Goal: Task Accomplishment & Management: Manage account settings

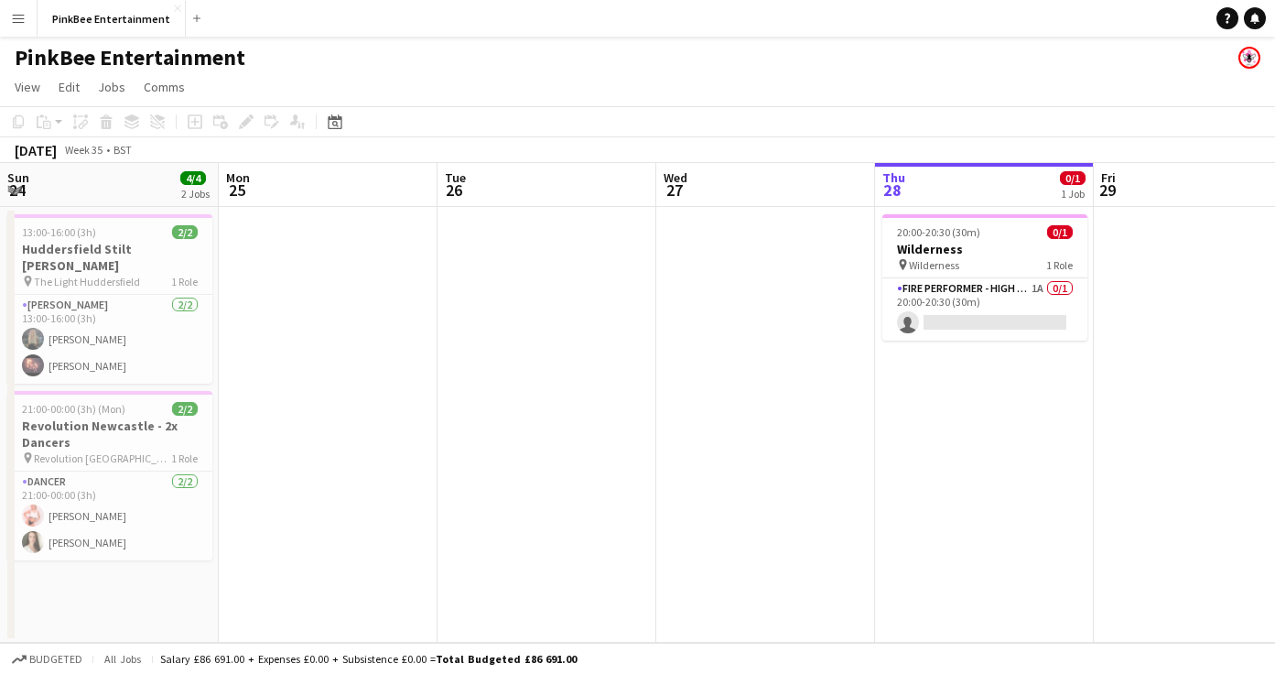
scroll to position [0, 438]
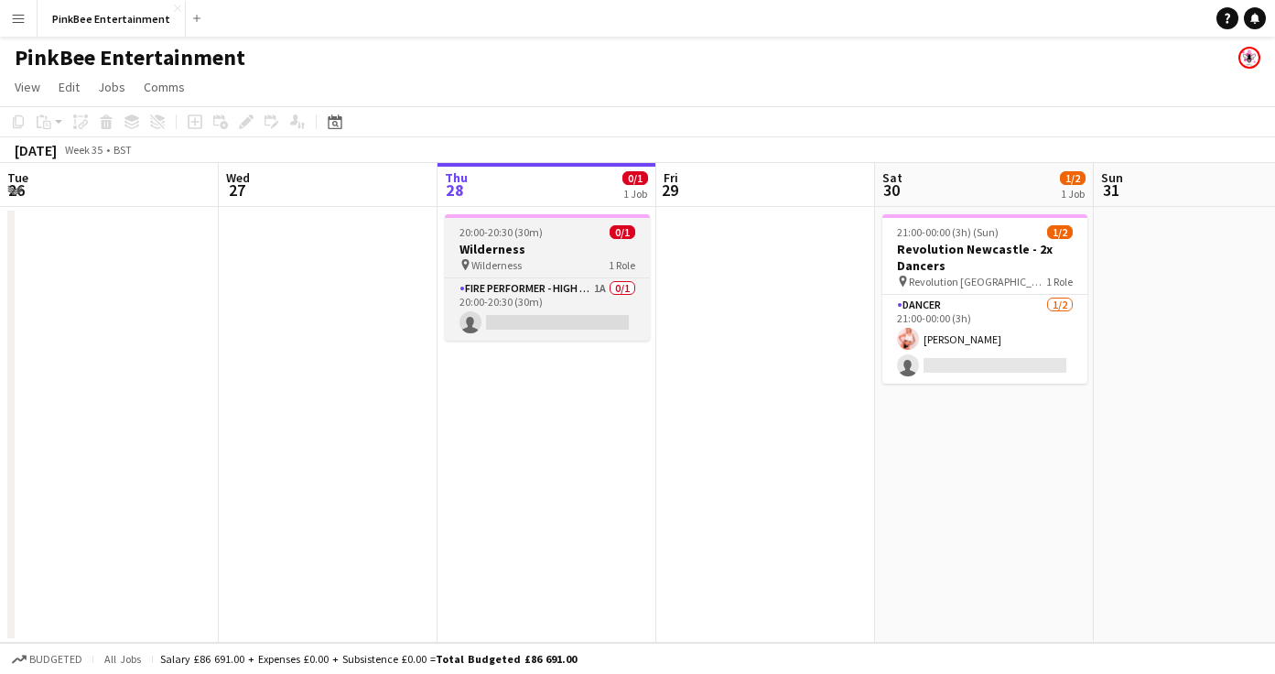
click at [572, 262] on div "pin Wilderness 1 Role" at bounding box center [547, 264] width 205 height 15
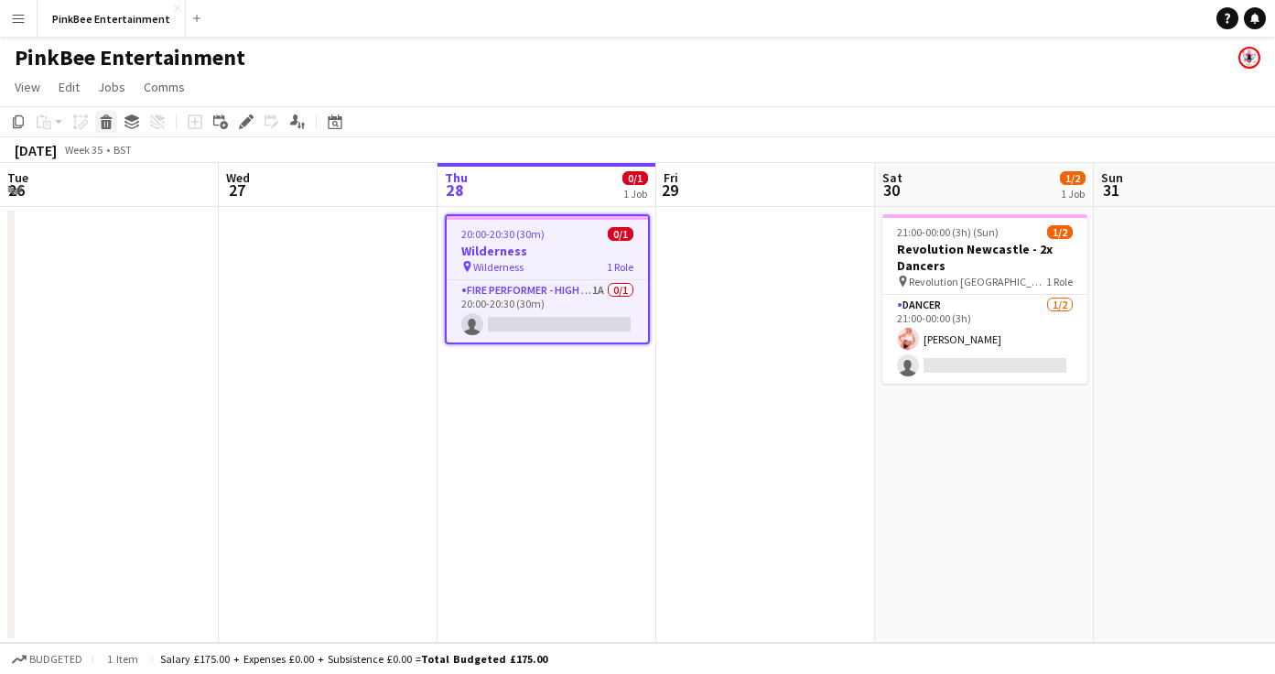
click at [107, 125] on icon "Delete" at bounding box center [106, 121] width 15 height 15
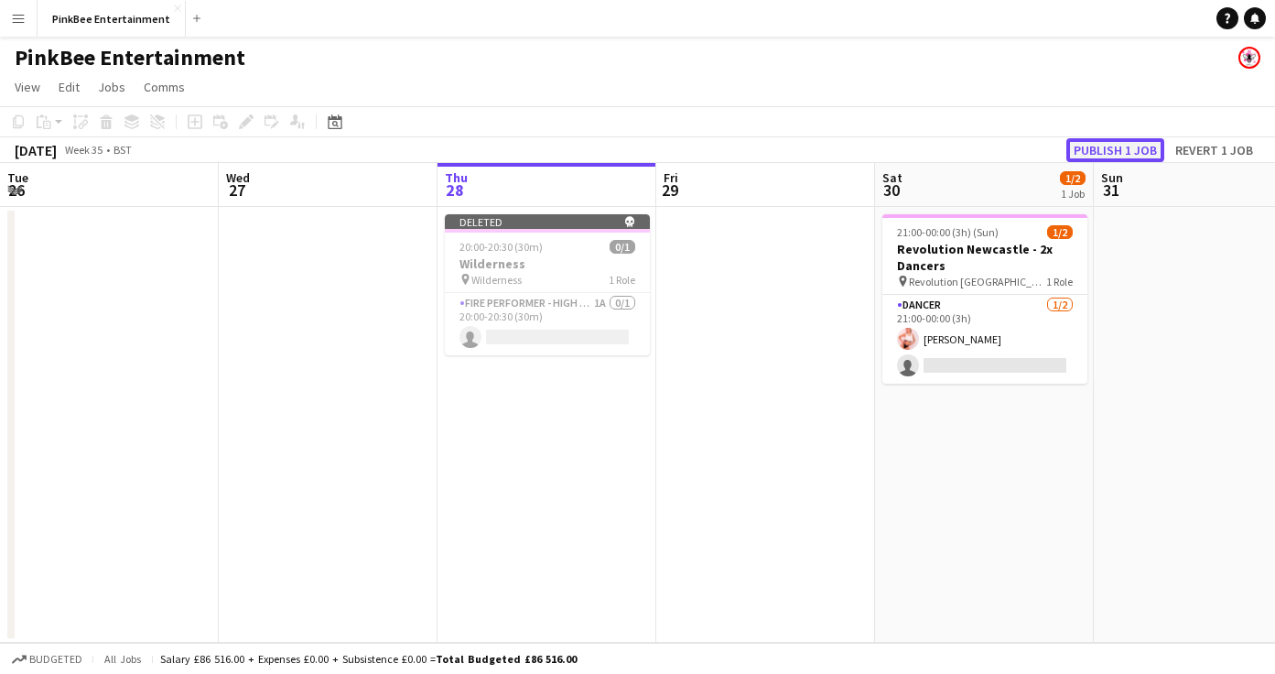
click at [1090, 148] on button "Publish 1 job" at bounding box center [1116, 150] width 98 height 24
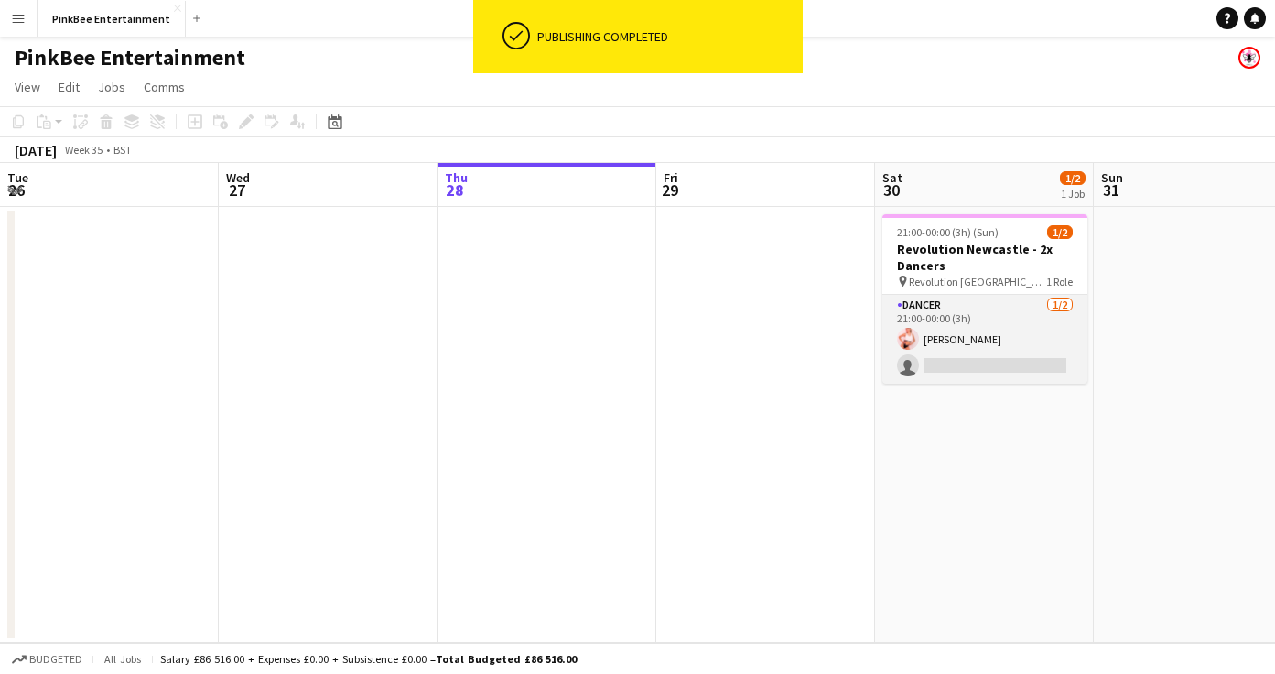
click at [1019, 323] on app-card-role "Dancer [DATE] 21:00-00:00 (3h) [PERSON_NAME] single-neutral-actions" at bounding box center [985, 339] width 205 height 89
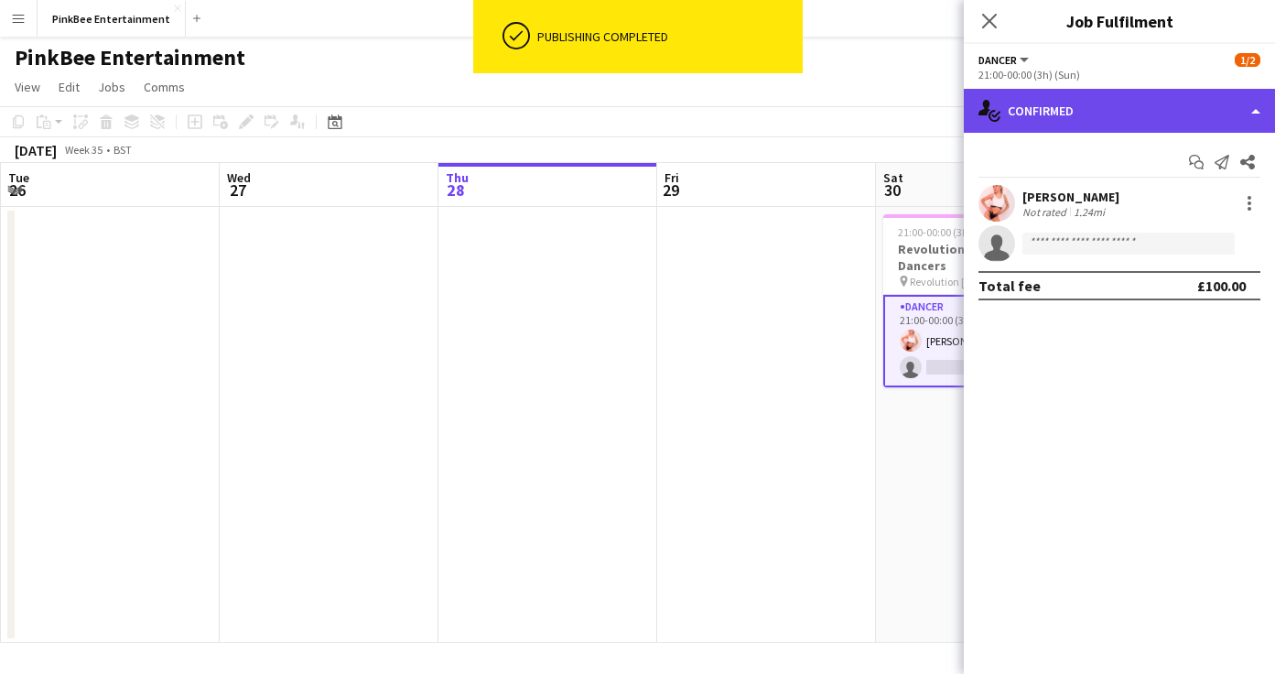
click at [1179, 105] on div "single-neutral-actions-check-2 Confirmed" at bounding box center [1119, 111] width 311 height 44
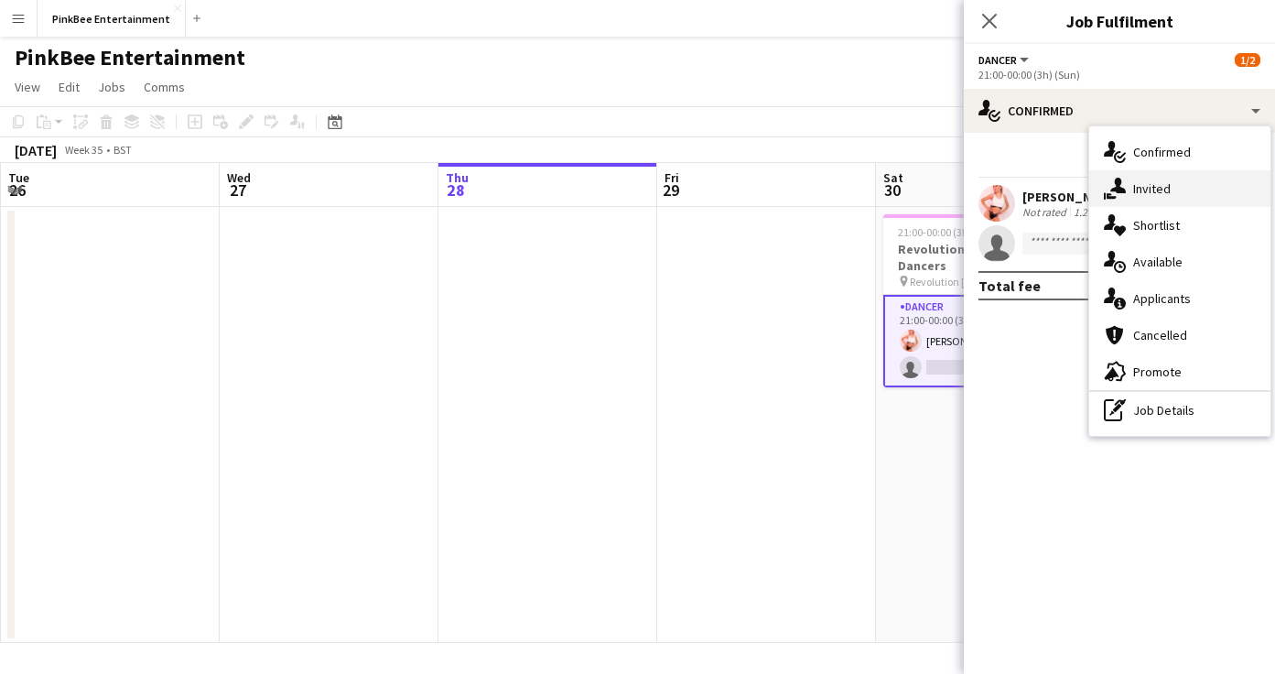
click at [1191, 194] on div "single-neutral-actions-share-1 Invited" at bounding box center [1180, 188] width 181 height 37
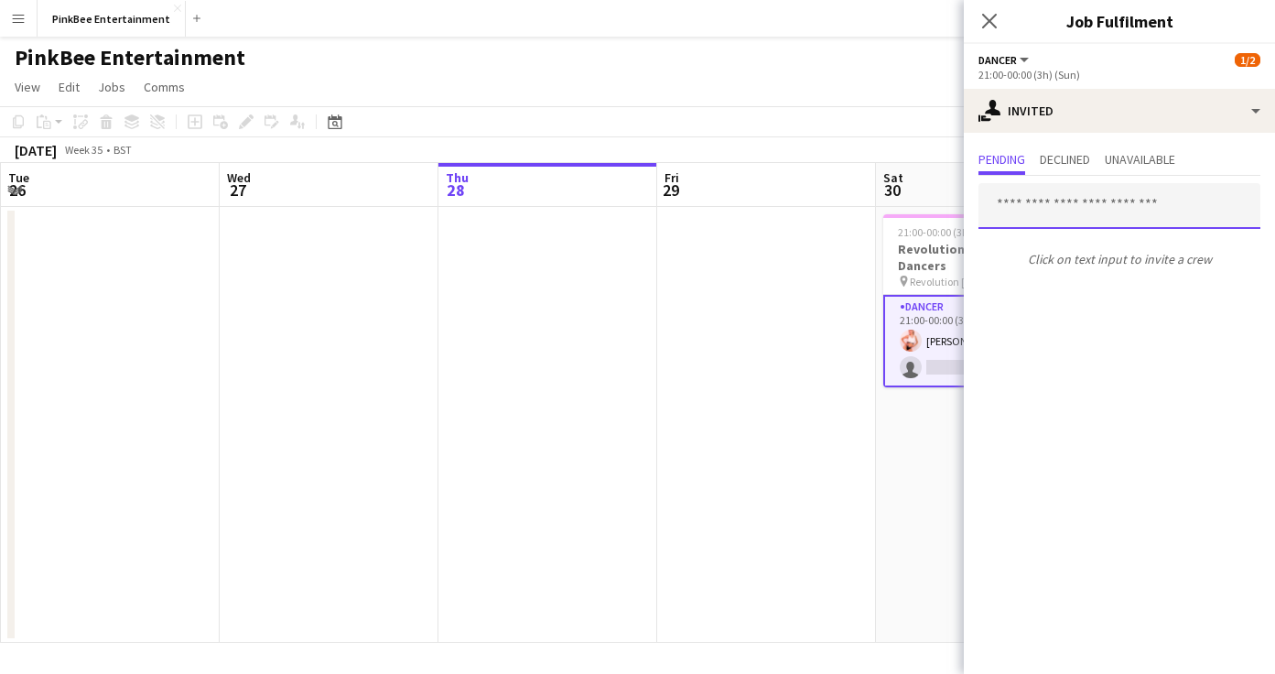
click at [1051, 218] on input "text" at bounding box center [1120, 206] width 282 height 46
click at [989, 21] on icon at bounding box center [989, 20] width 17 height 17
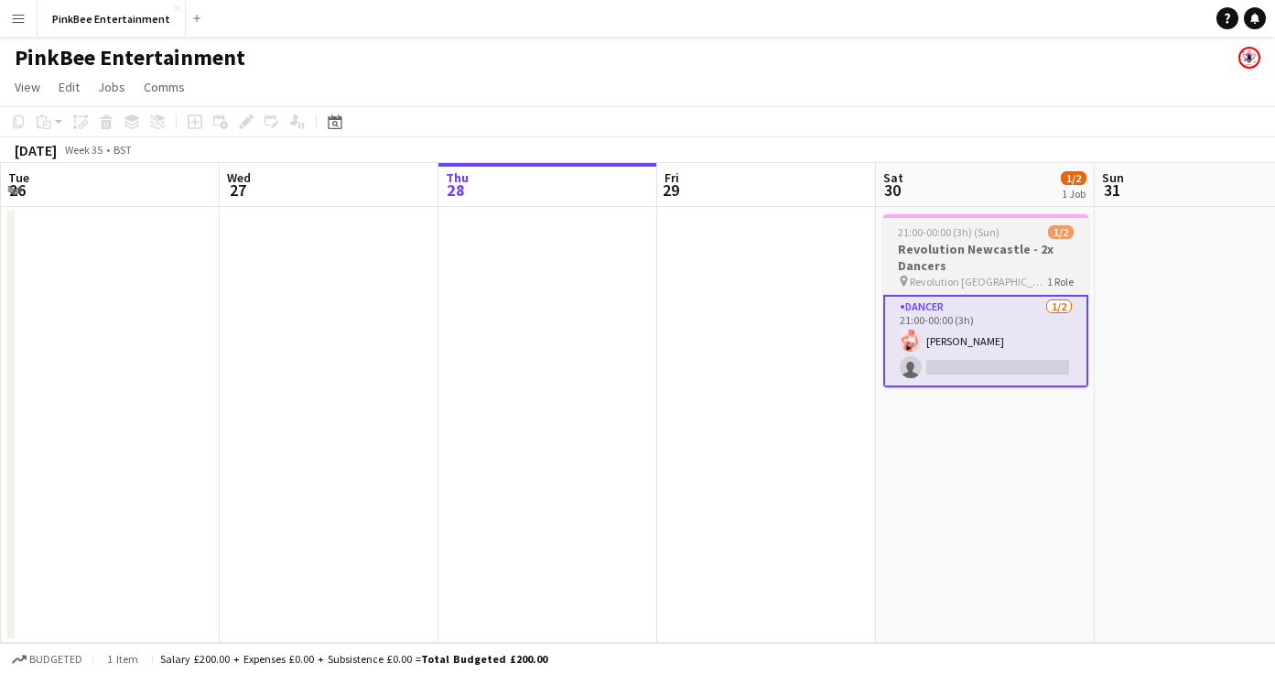
click at [978, 263] on h3 "Revolution Newcastle - 2x Dancers" at bounding box center [986, 257] width 205 height 33
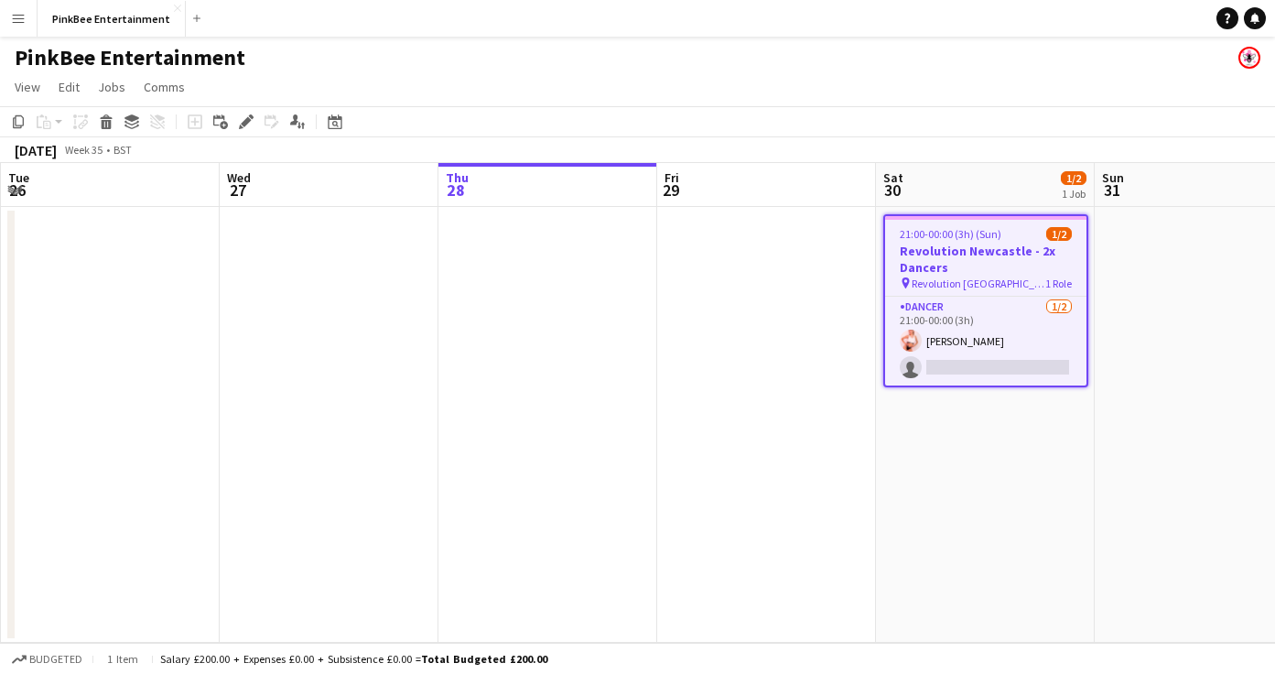
click at [1011, 260] on h3 "Revolution Newcastle - 2x Dancers" at bounding box center [985, 259] width 201 height 33
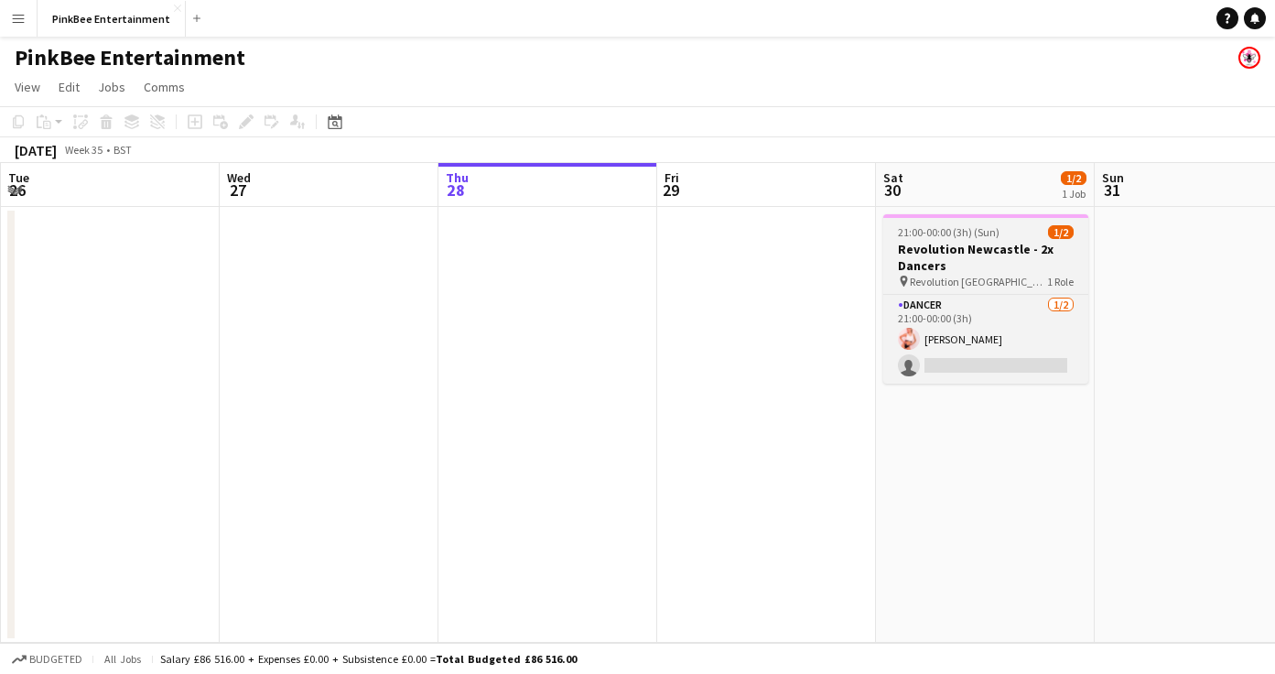
click at [1036, 265] on h3 "Revolution Newcastle - 2x Dancers" at bounding box center [986, 257] width 205 height 33
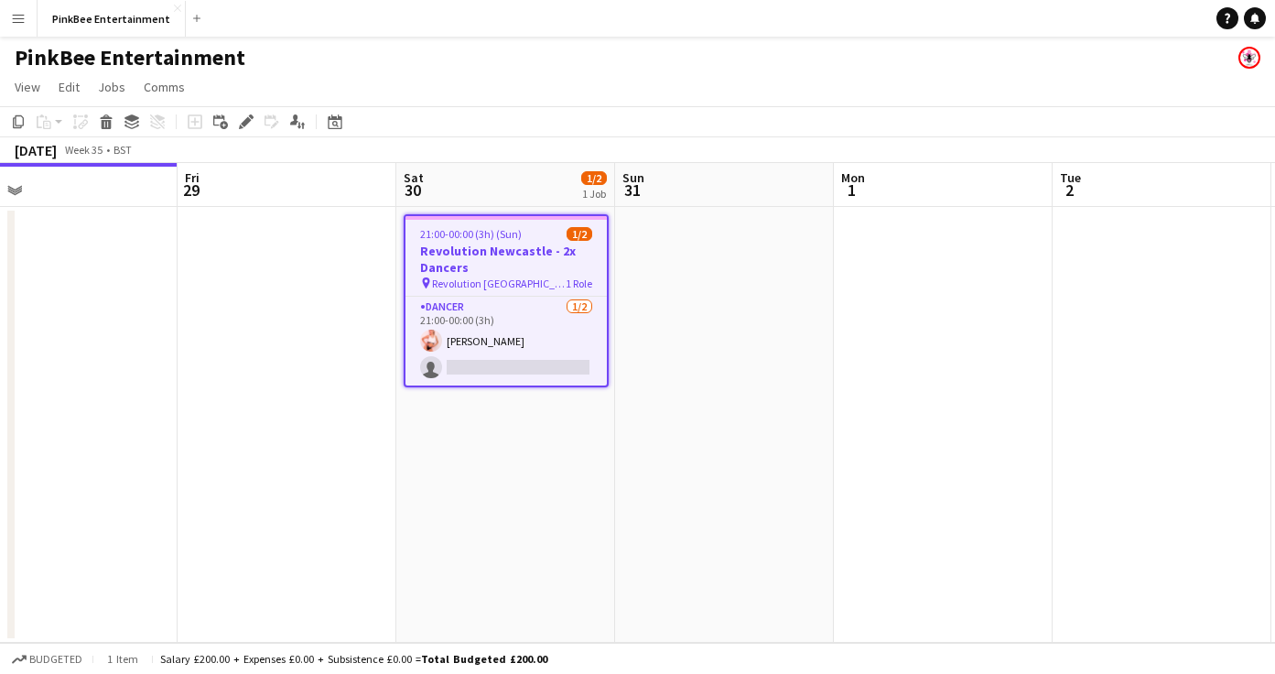
scroll to position [0, 735]
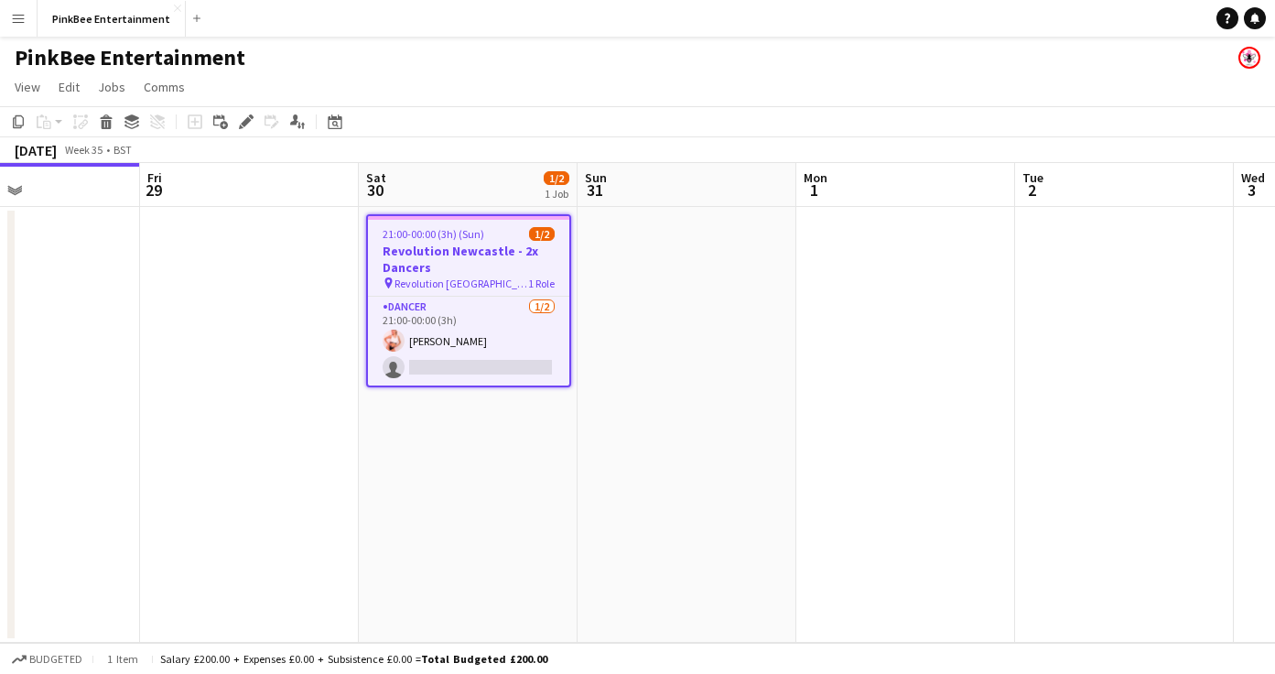
click at [461, 272] on h3 "Revolution Newcastle - 2x Dancers" at bounding box center [468, 259] width 201 height 33
click at [500, 268] on h3 "Revolution Newcastle - 2x Dancers" at bounding box center [468, 259] width 201 height 33
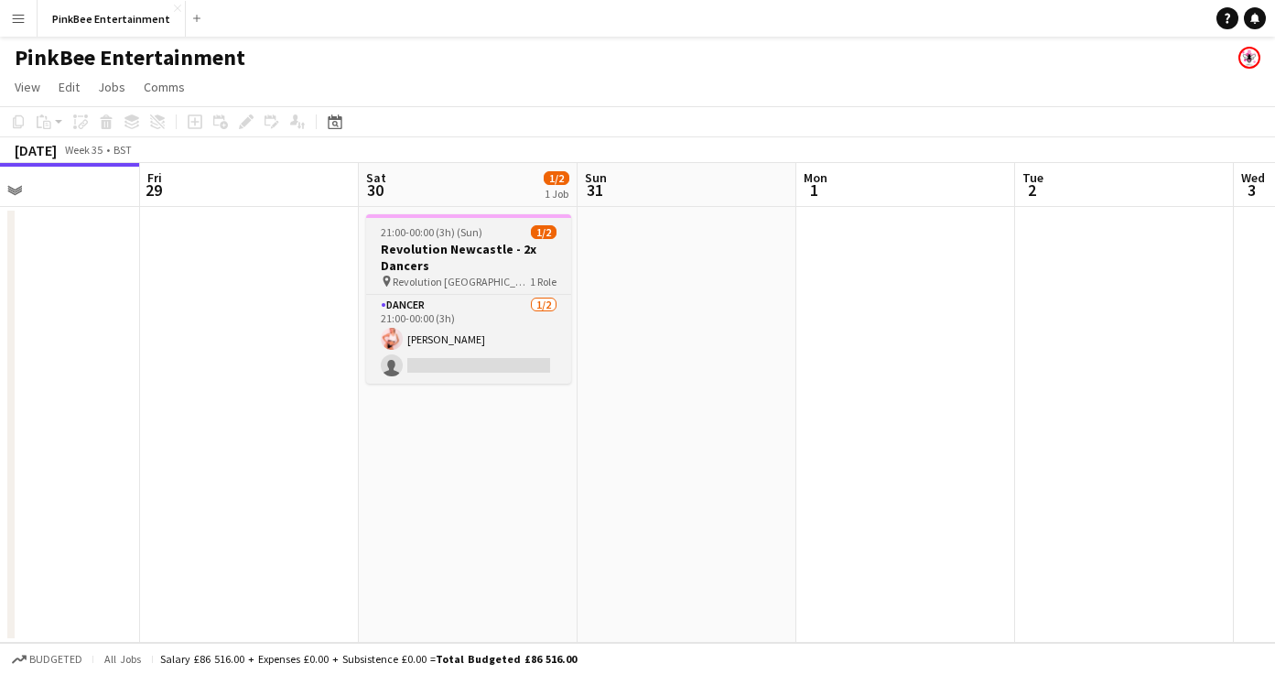
click at [500, 268] on h3 "Revolution Newcastle - 2x Dancers" at bounding box center [468, 257] width 205 height 33
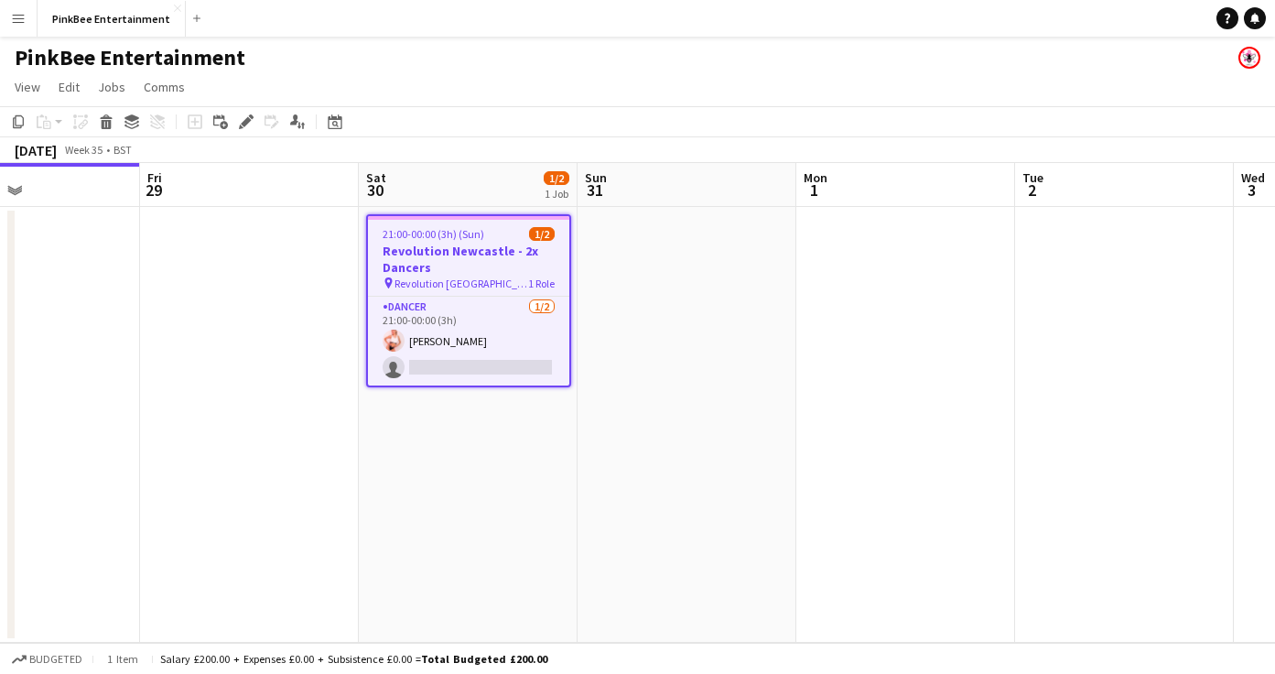
scroll to position [0, 734]
click at [491, 276] on div "pin Revolution Newcastle 1 Role" at bounding box center [469, 283] width 201 height 15
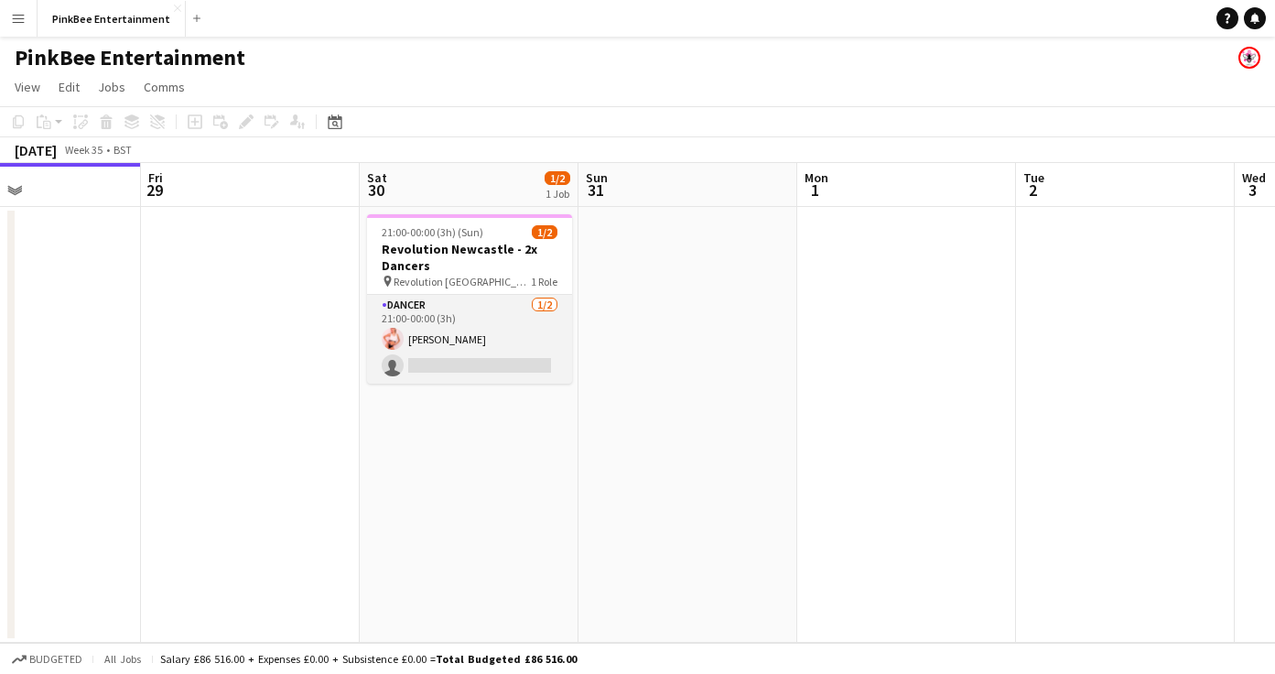
click at [503, 311] on app-card-role "Dancer [DATE] 21:00-00:00 (3h) [PERSON_NAME] single-neutral-actions" at bounding box center [469, 339] width 205 height 89
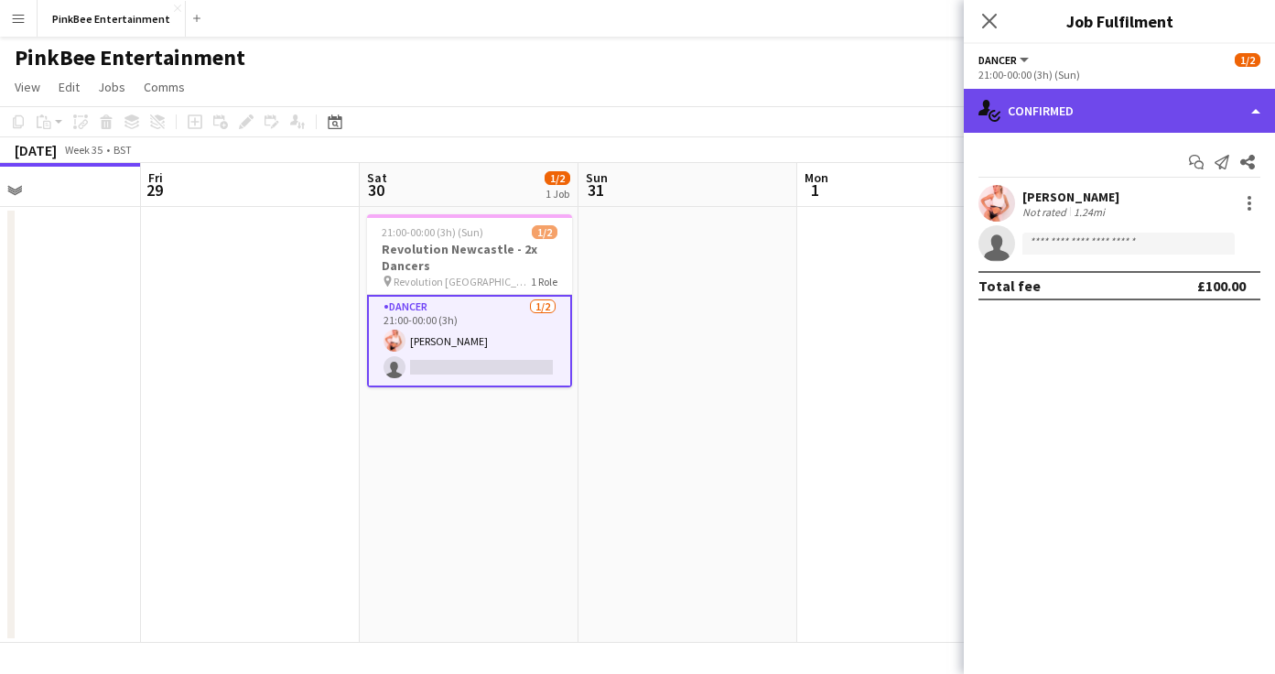
click at [1079, 107] on div "single-neutral-actions-check-2 Confirmed" at bounding box center [1119, 111] width 311 height 44
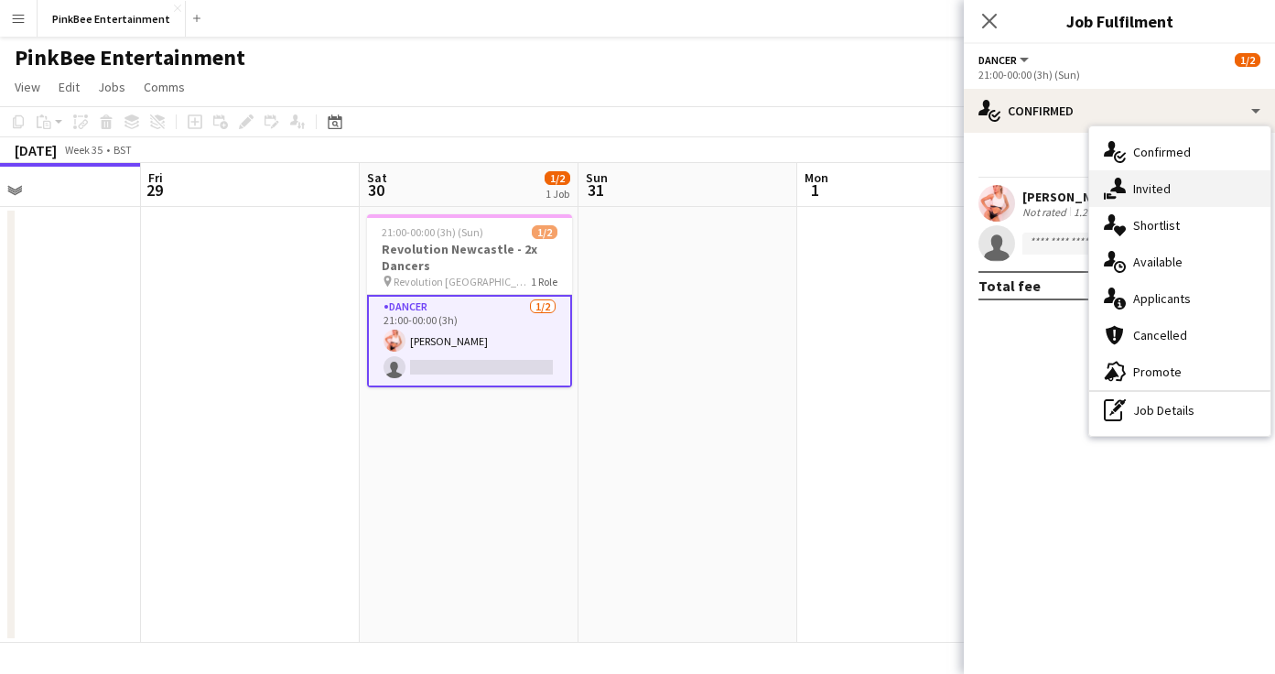
click at [1129, 184] on div "single-neutral-actions-share-1 Invited" at bounding box center [1180, 188] width 181 height 37
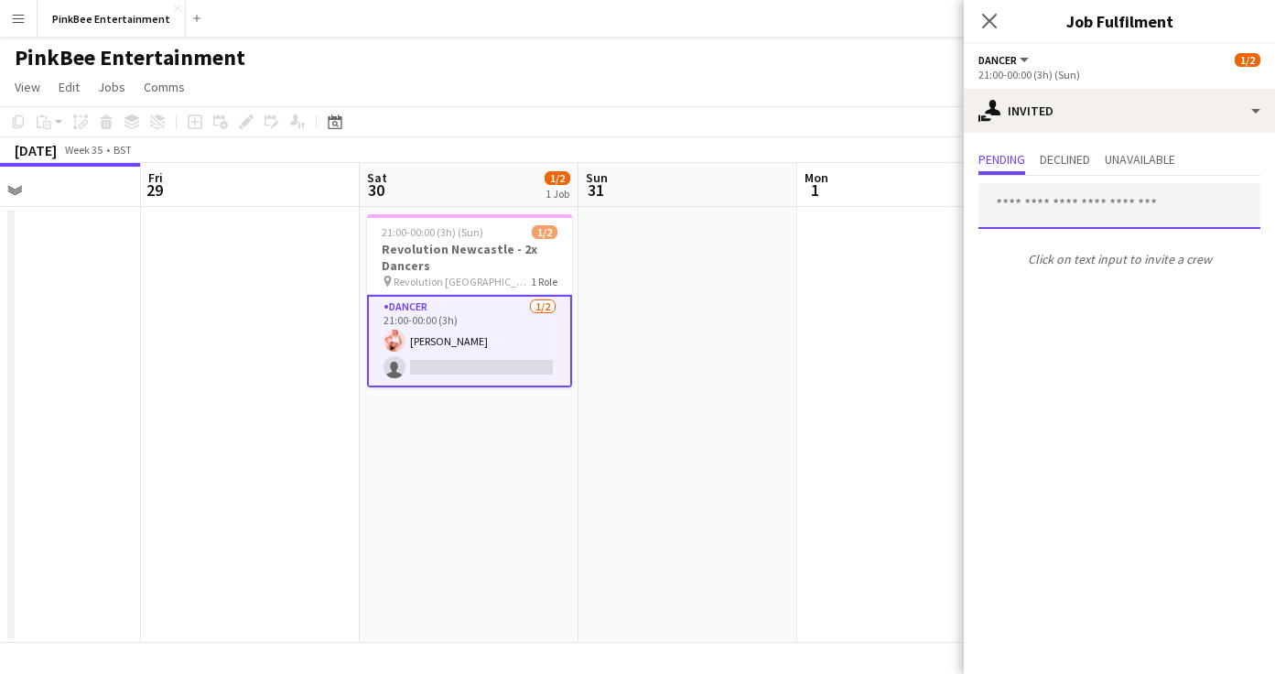
click at [1038, 202] on input "text" at bounding box center [1120, 206] width 282 height 46
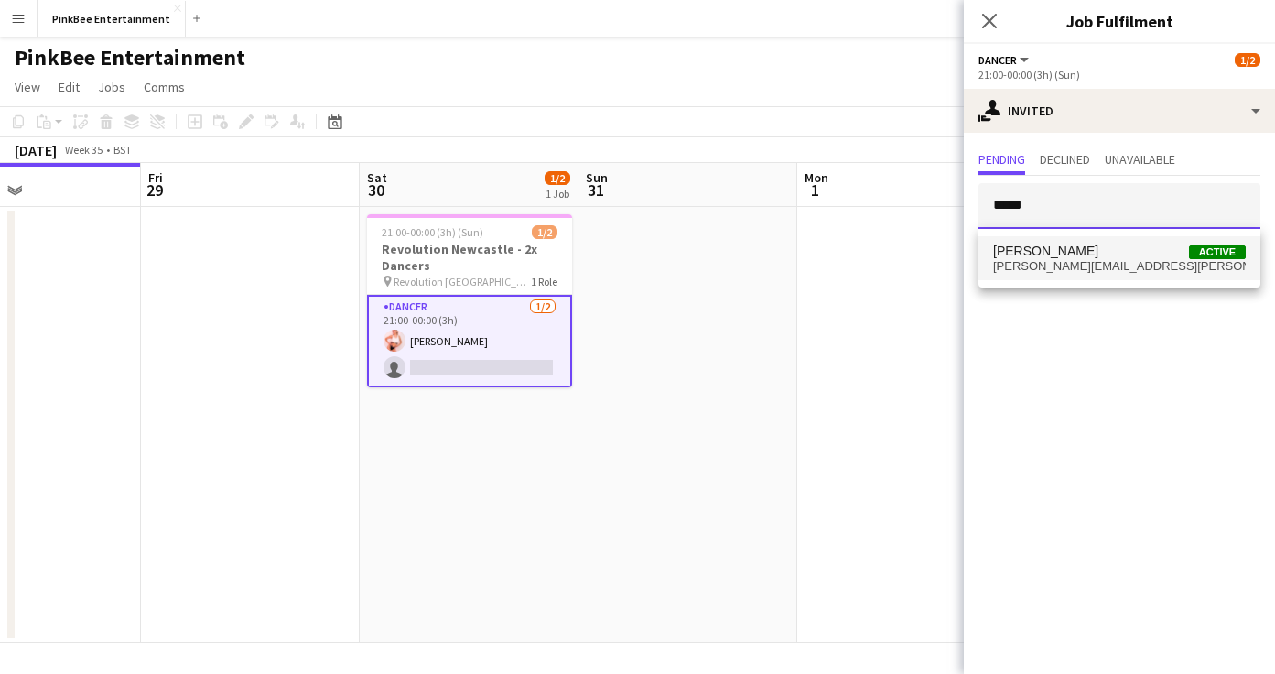
type input "*****"
click at [1068, 250] on span "[PERSON_NAME]" at bounding box center [1045, 252] width 105 height 16
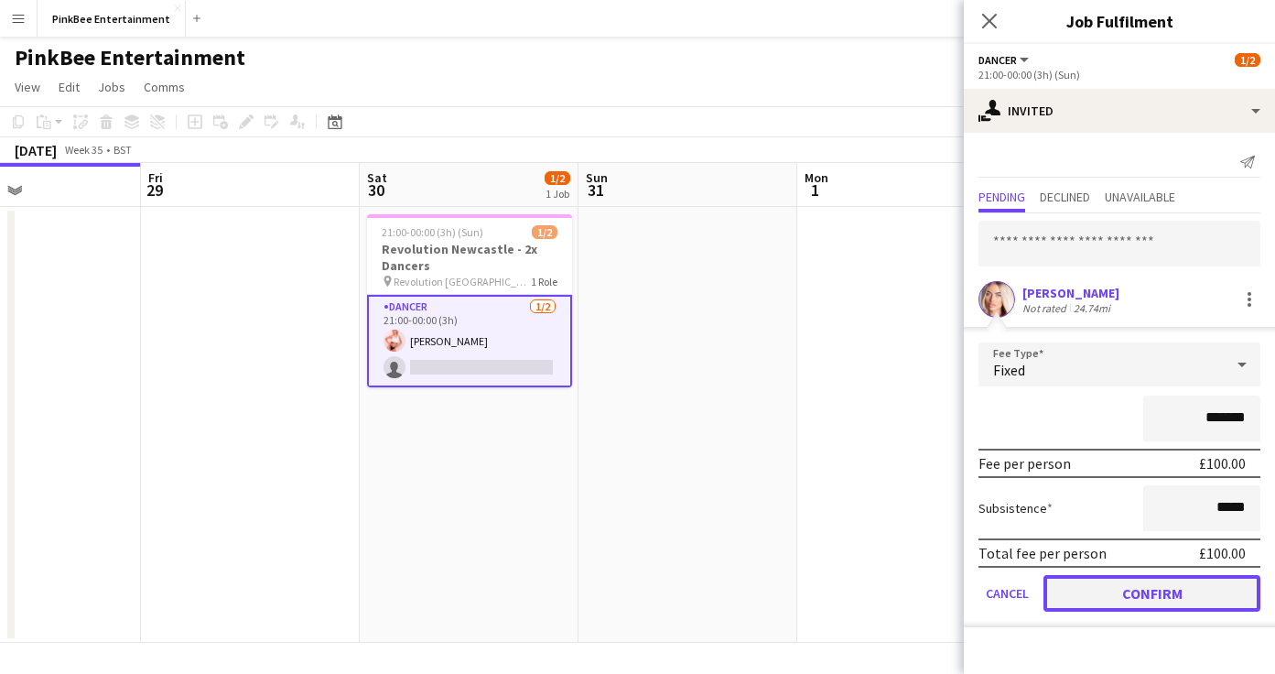
click at [1158, 593] on button "Confirm" at bounding box center [1152, 593] width 217 height 37
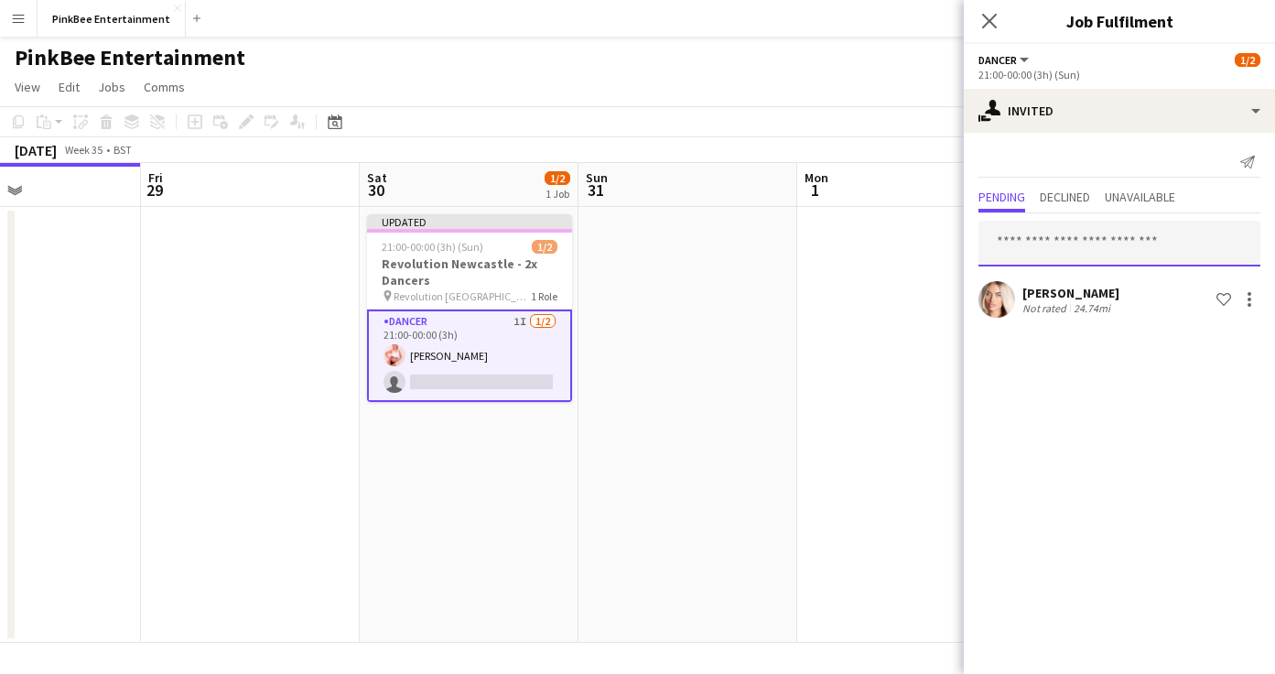
click at [1062, 235] on input "text" at bounding box center [1120, 244] width 282 height 46
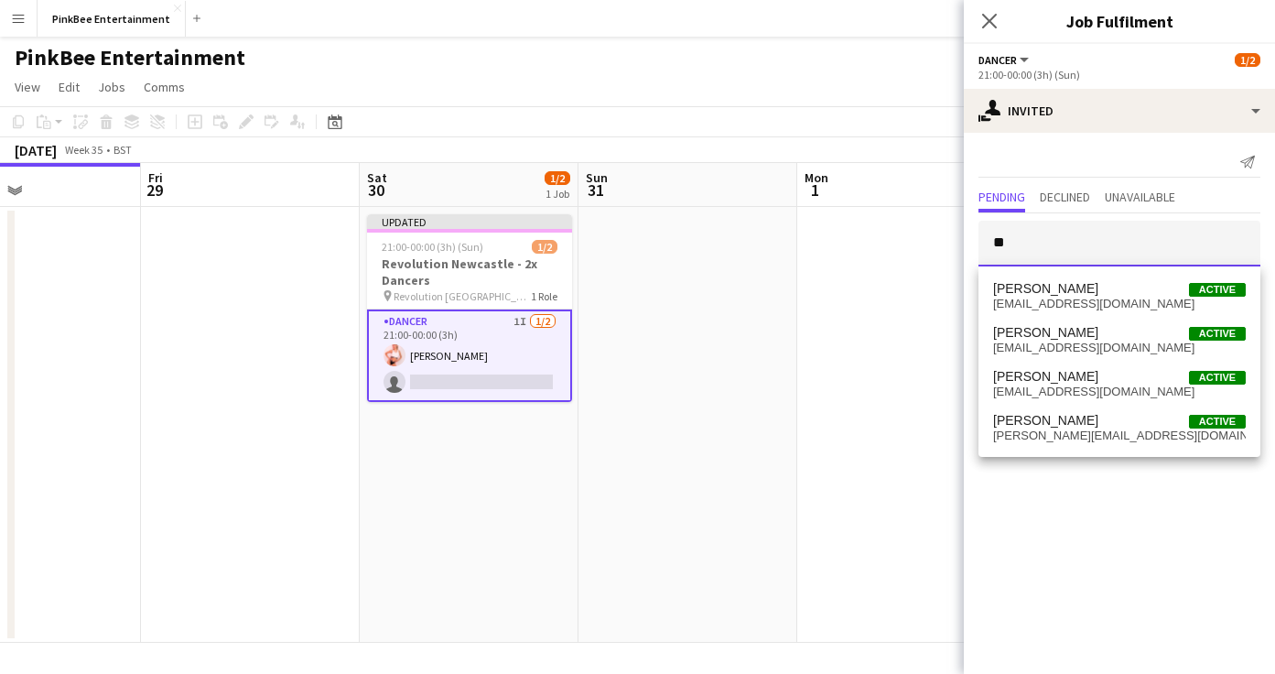
type input "*"
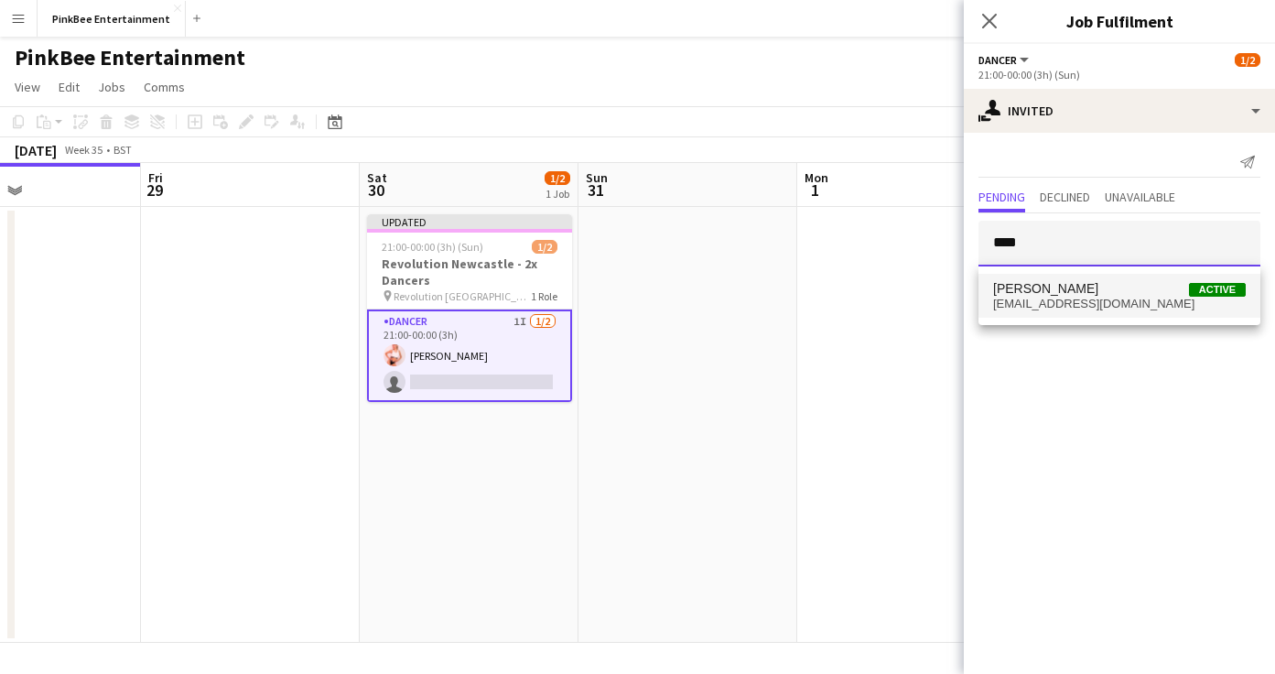
type input "****"
click at [1108, 300] on span "[EMAIL_ADDRESS][DOMAIN_NAME]" at bounding box center [1119, 304] width 253 height 15
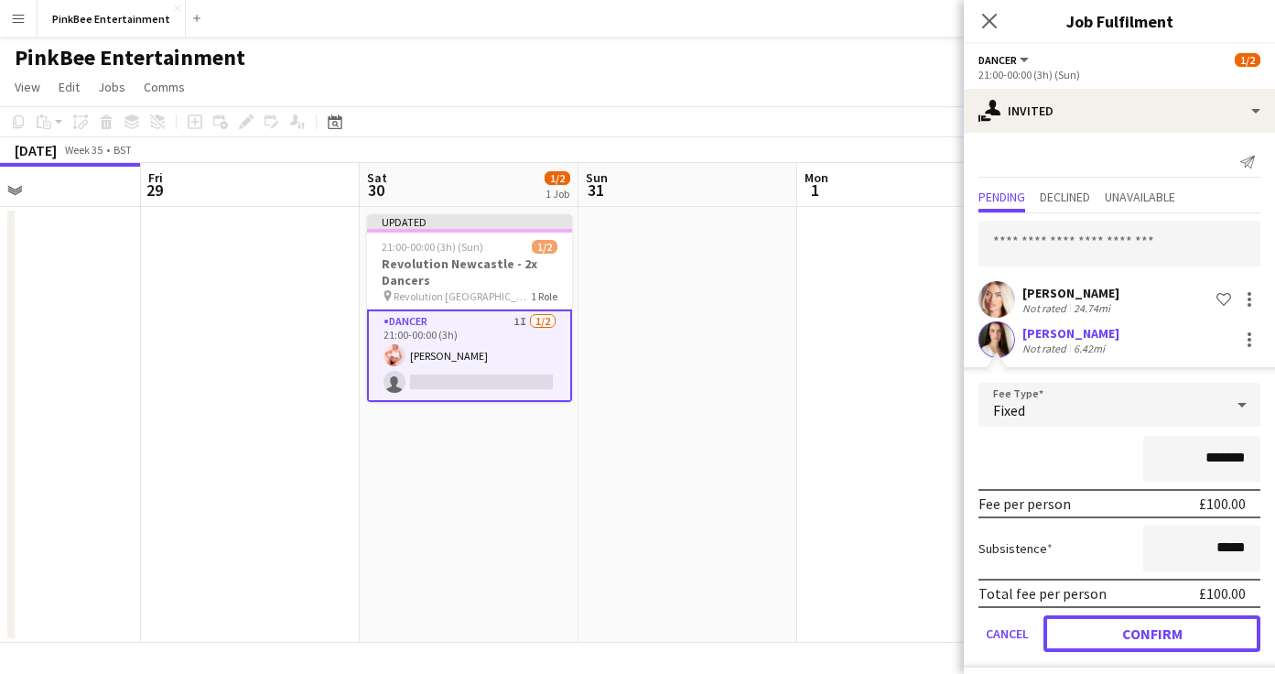
click at [1160, 635] on button "Confirm" at bounding box center [1152, 633] width 217 height 37
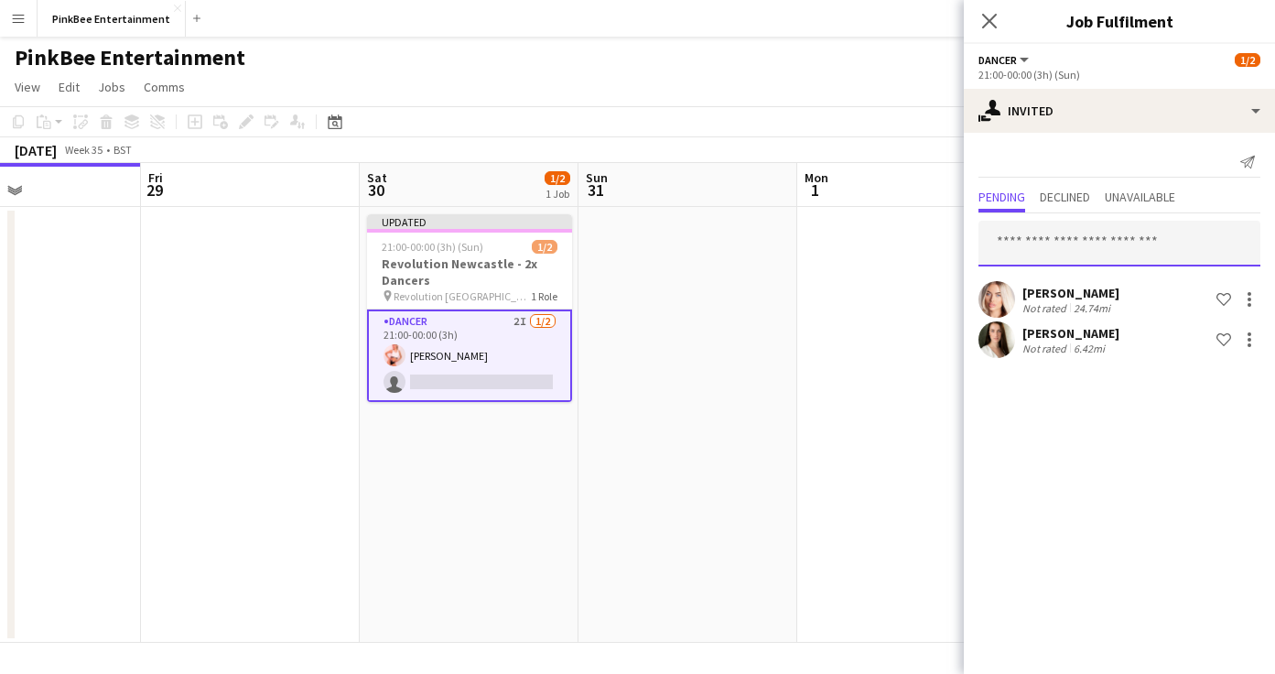
click at [1057, 237] on input "text" at bounding box center [1120, 244] width 282 height 46
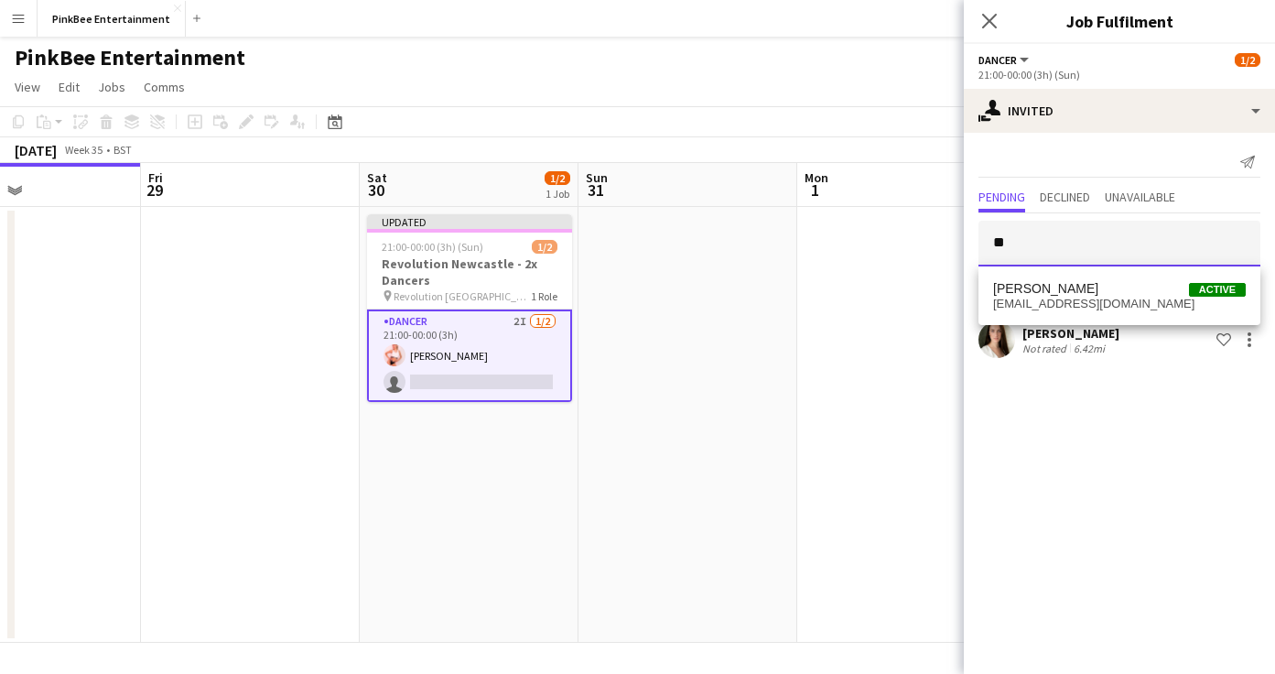
type input "*"
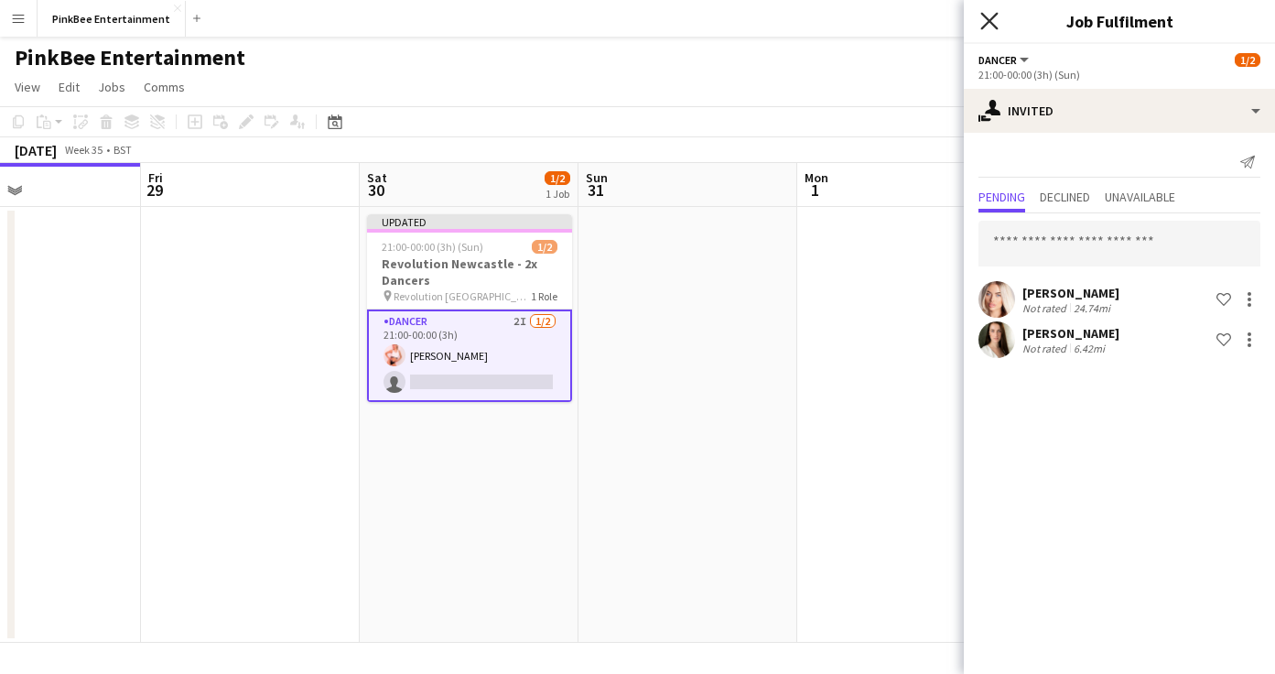
click at [985, 24] on icon at bounding box center [989, 20] width 17 height 17
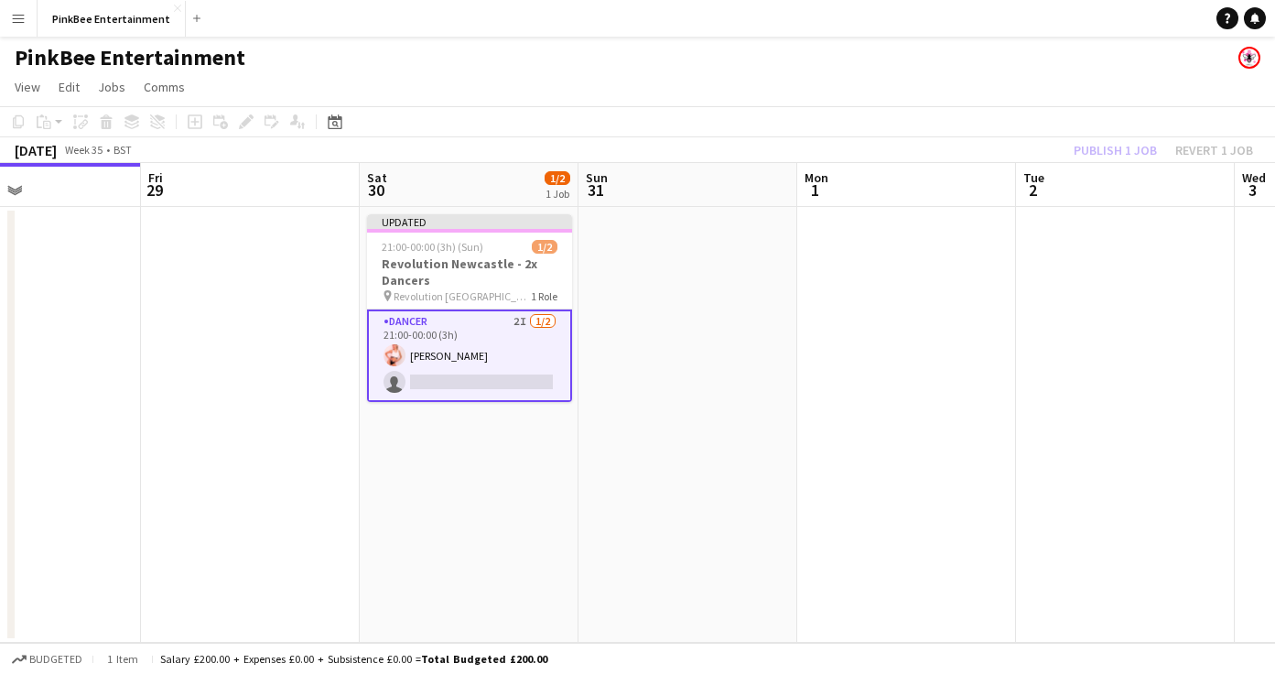
click at [1100, 153] on div "Publish 1 job Revert 1 job" at bounding box center [1163, 150] width 223 height 24
click at [1100, 153] on button "Publish 1 job" at bounding box center [1116, 150] width 98 height 24
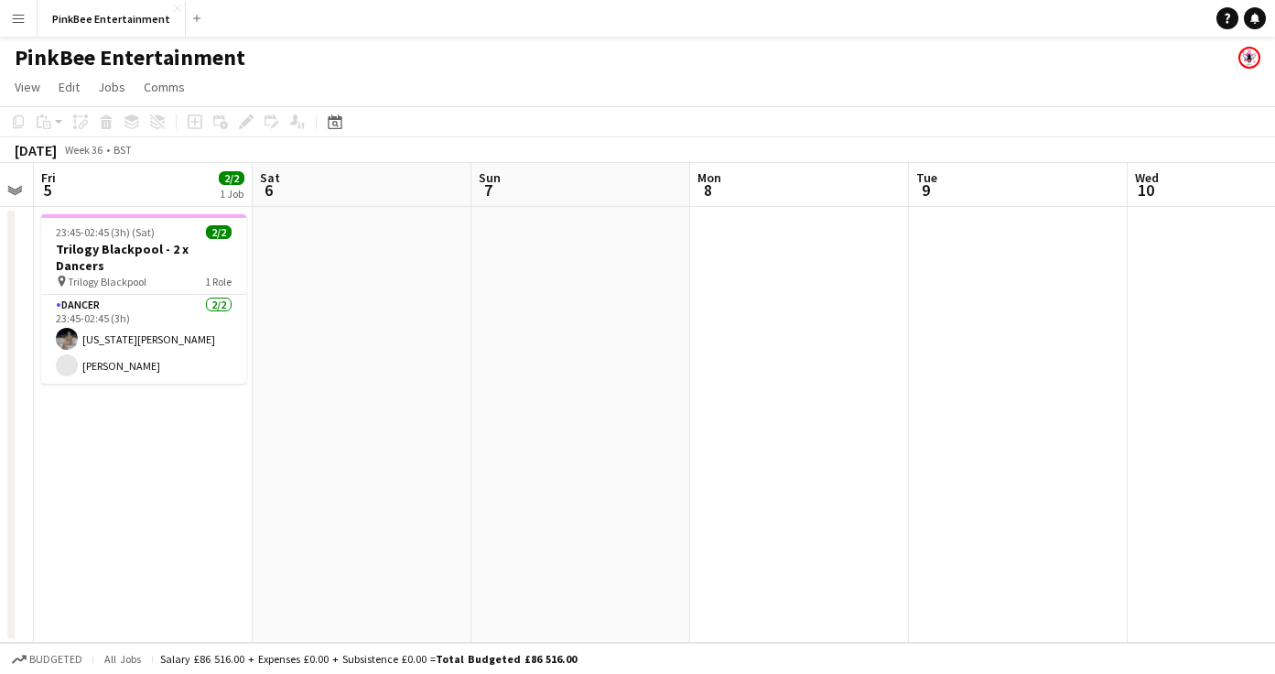
scroll to position [0, 749]
